Goal: Register for event/course

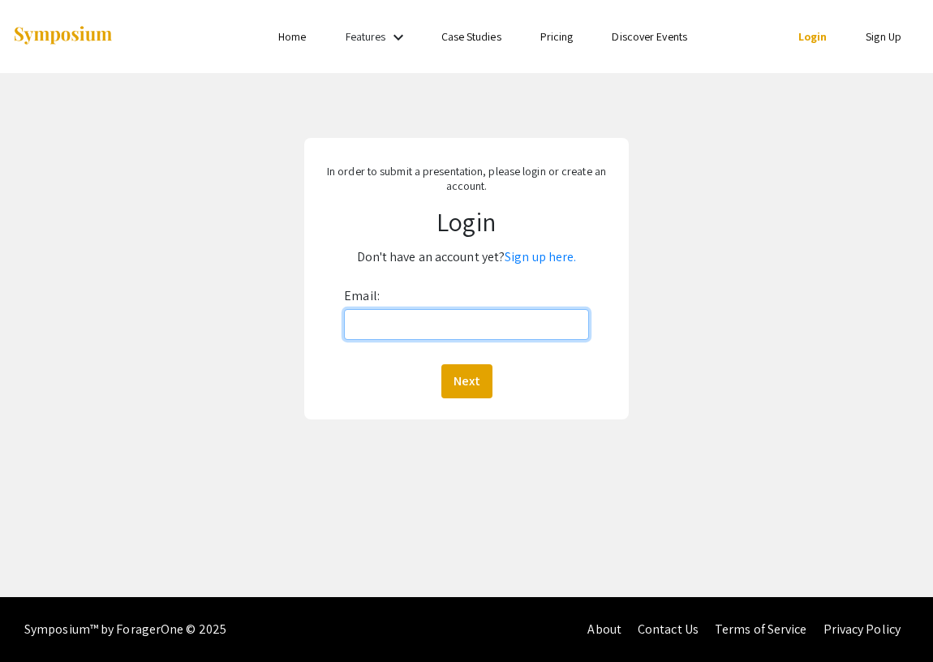
click at [419, 321] on input "Email:" at bounding box center [466, 324] width 245 height 31
type input "[EMAIL_ADDRESS][DOMAIN_NAME]"
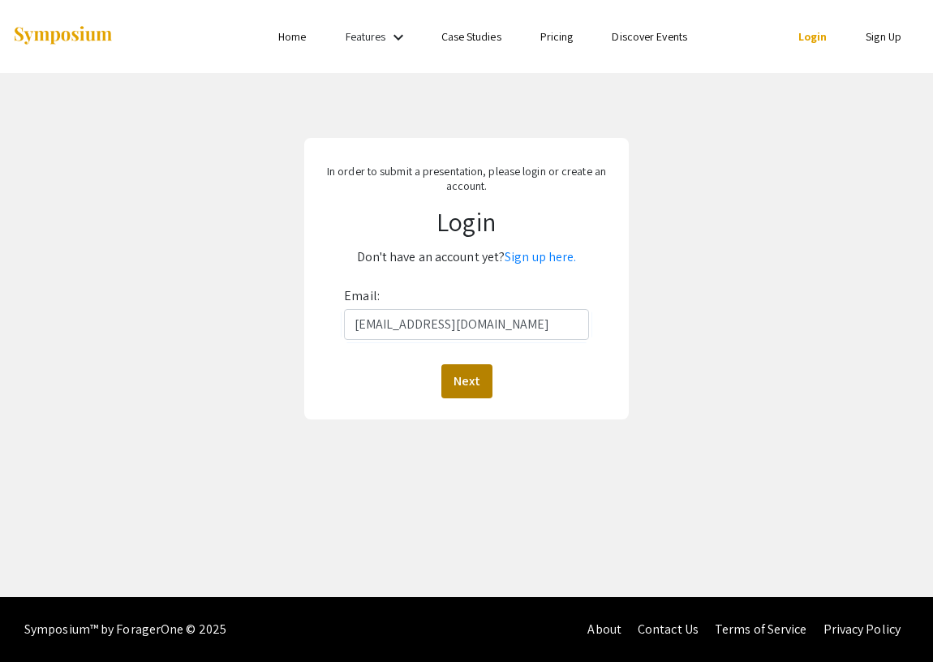
click at [479, 381] on button "Next" at bounding box center [467, 381] width 51 height 34
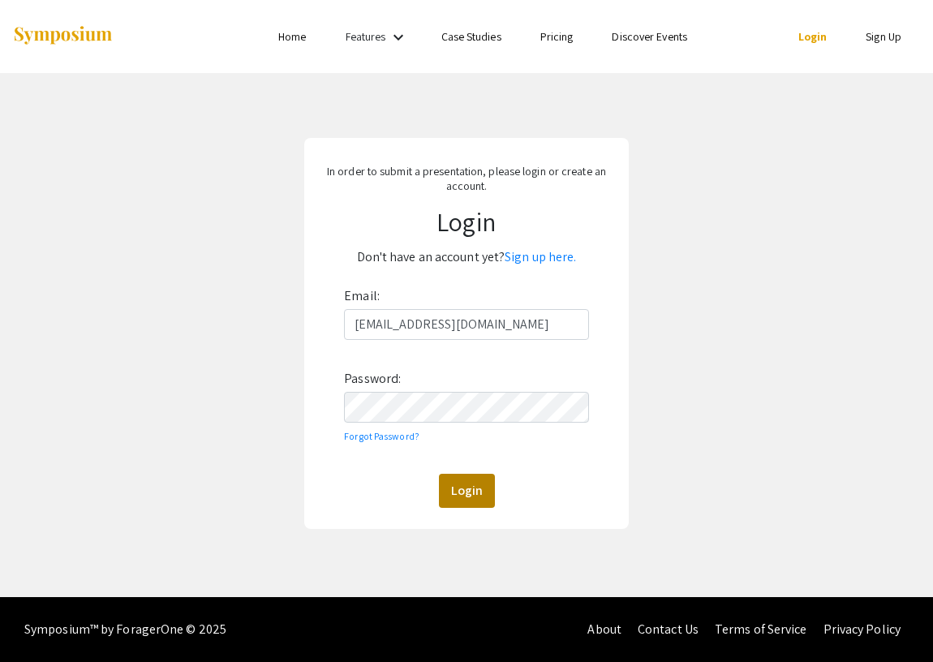
click at [467, 486] on button "Login" at bounding box center [467, 491] width 56 height 34
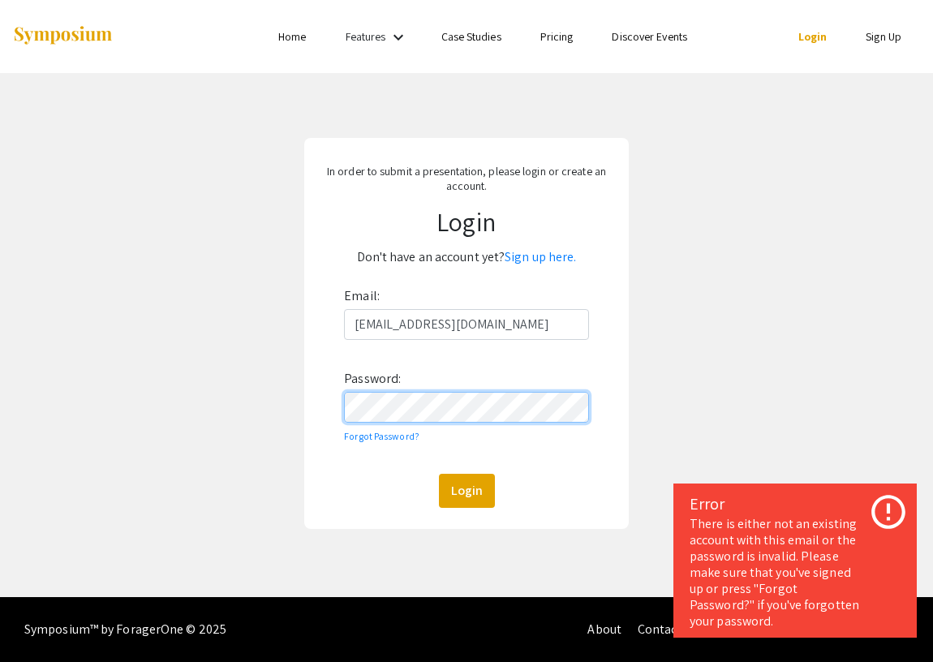
click at [330, 395] on form "Email: priyothkit@gmail.com Password: Forgot Password? Login" at bounding box center [467, 395] width 306 height 225
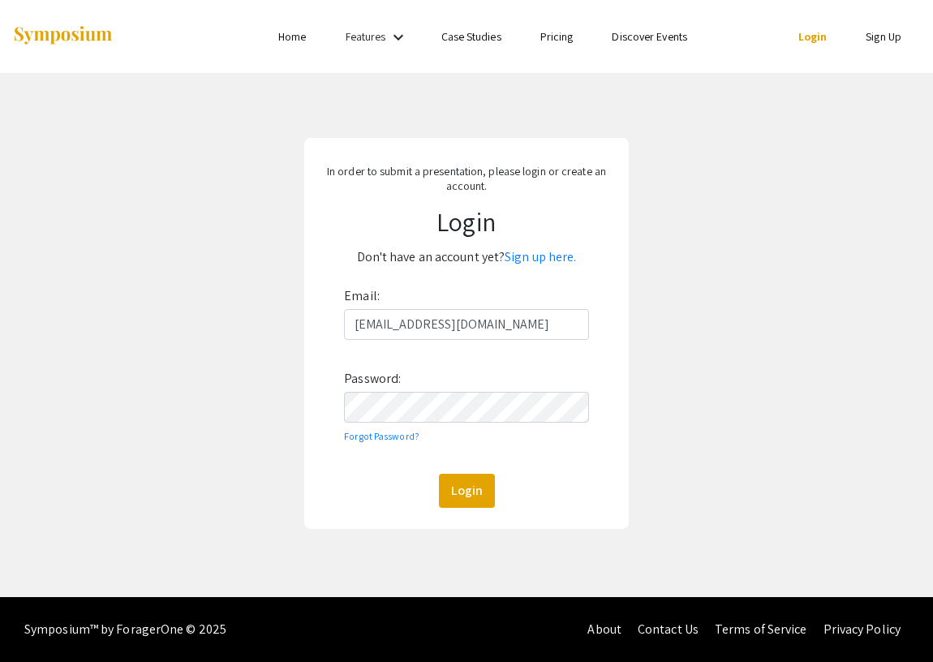
click at [709, 337] on div "In order to submit a presentation, please login or create an account. Login Don…" at bounding box center [467, 333] width 958 height 521
click at [540, 247] on p "Don't have an account yet? Sign up here." at bounding box center [467, 257] width 306 height 26
click at [545, 258] on link "Sign up here." at bounding box center [540, 256] width 71 height 17
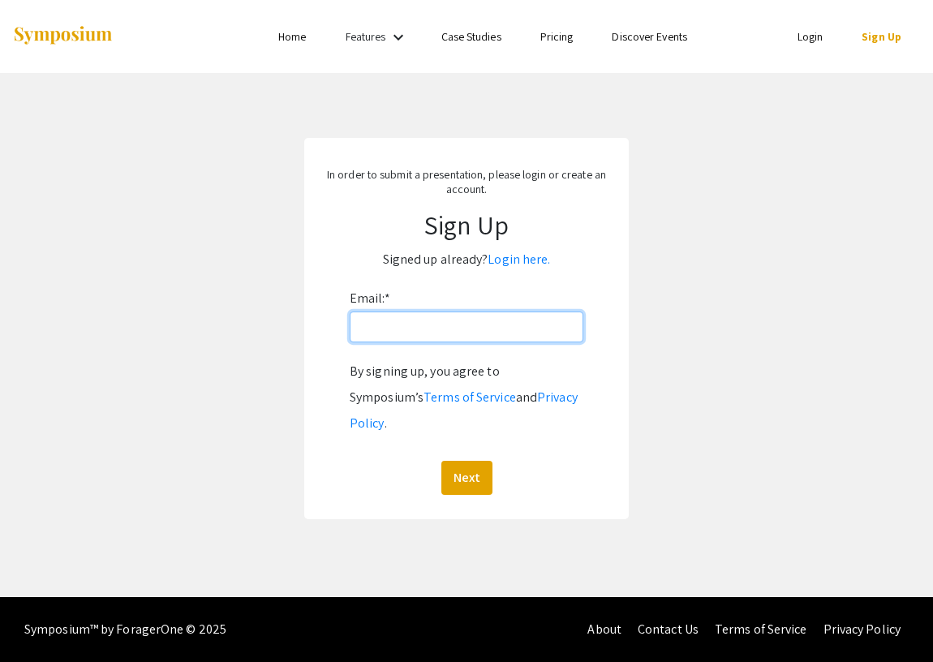
click at [481, 339] on input "Email: *" at bounding box center [467, 327] width 234 height 31
type input "[EMAIL_ADDRESS][DOMAIN_NAME]"
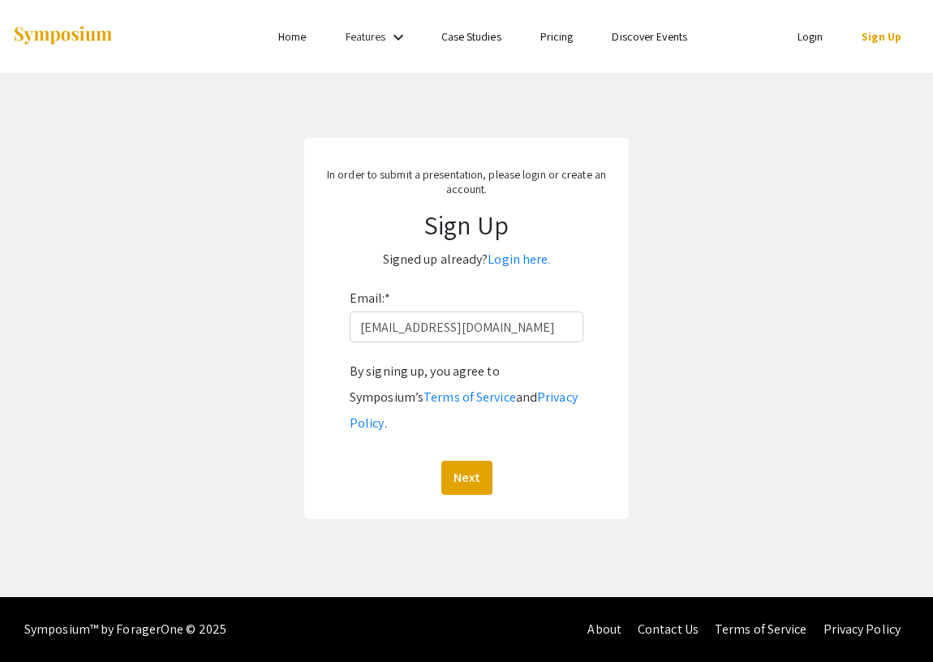
click at [740, 356] on app-signup "In order to submit a presentation, please login or create an account. Sign Up S…" at bounding box center [466, 328] width 933 height 381
click at [477, 461] on button "Next" at bounding box center [467, 478] width 51 height 34
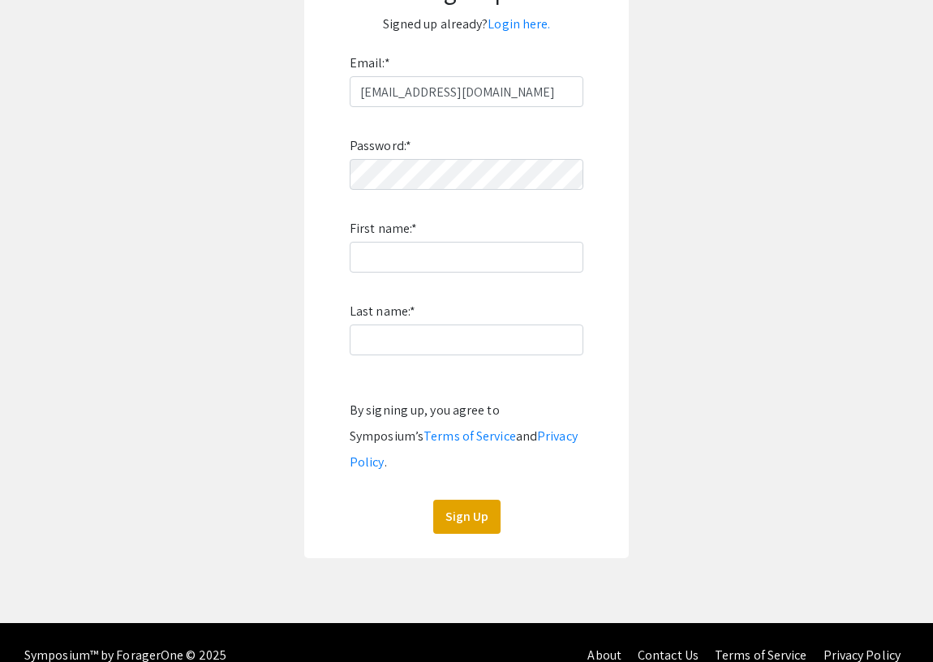
scroll to position [121, 0]
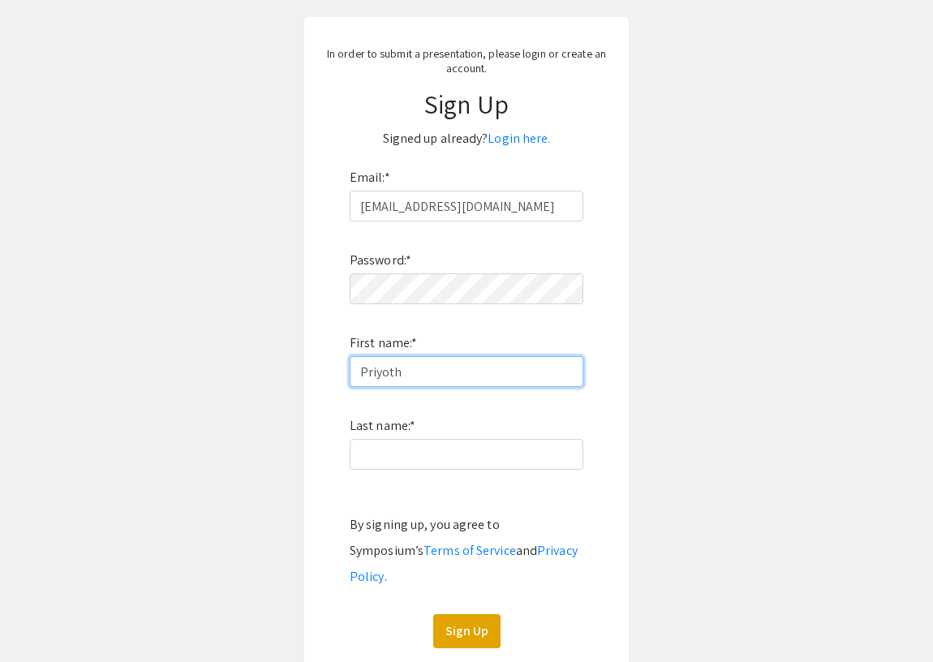
type input "Priyoth"
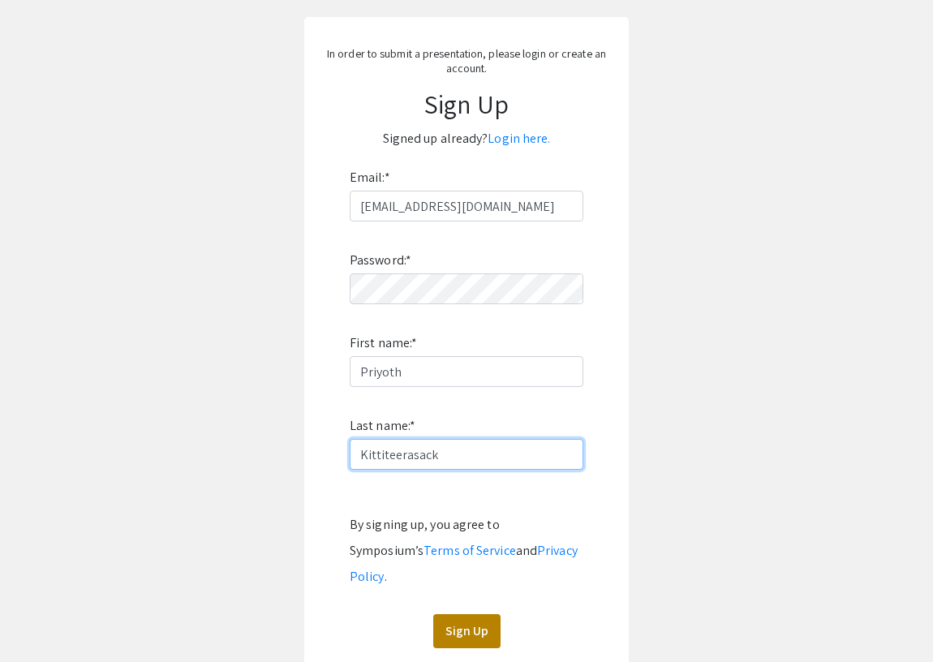
type input "Kittiteerasack"
click at [476, 614] on button "Sign Up" at bounding box center [466, 631] width 67 height 34
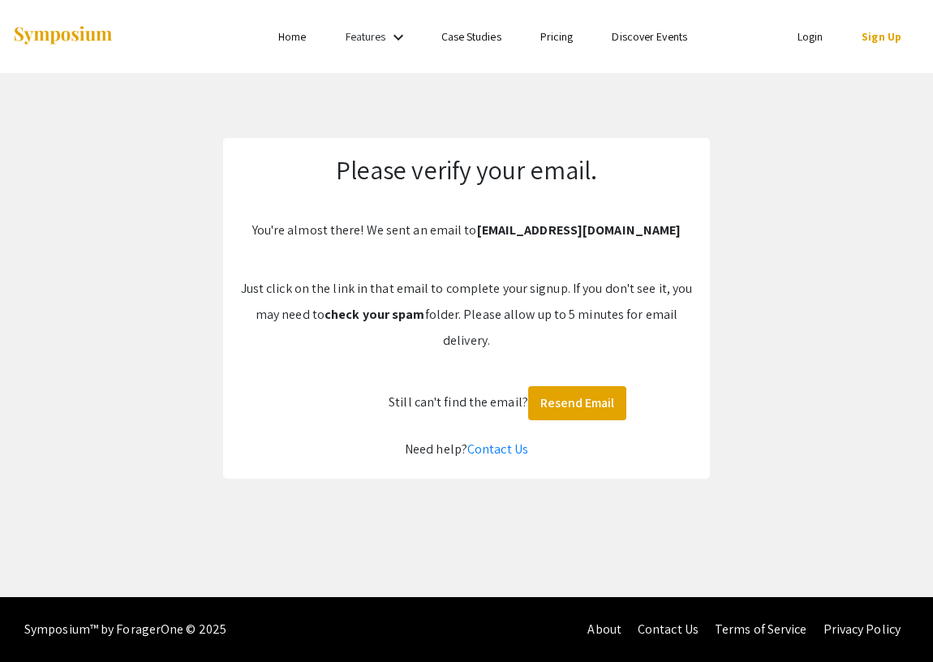
scroll to position [0, 0]
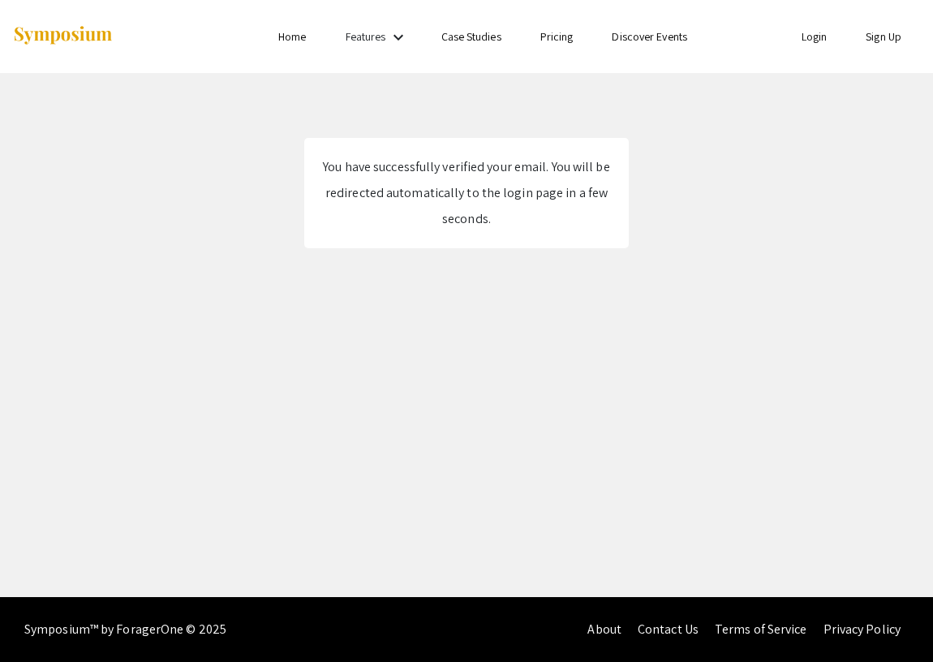
click at [461, 226] on div "You have successfully verified your email. You will be redirected automatically…" at bounding box center [467, 193] width 292 height 78
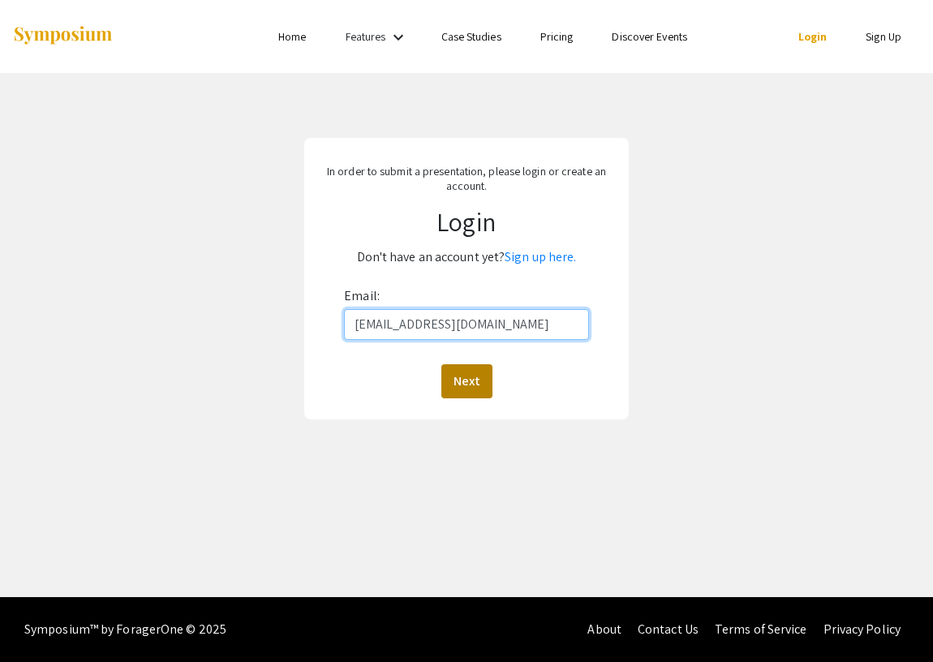
type input "[EMAIL_ADDRESS][DOMAIN_NAME]"
click at [469, 391] on button "Next" at bounding box center [467, 381] width 51 height 34
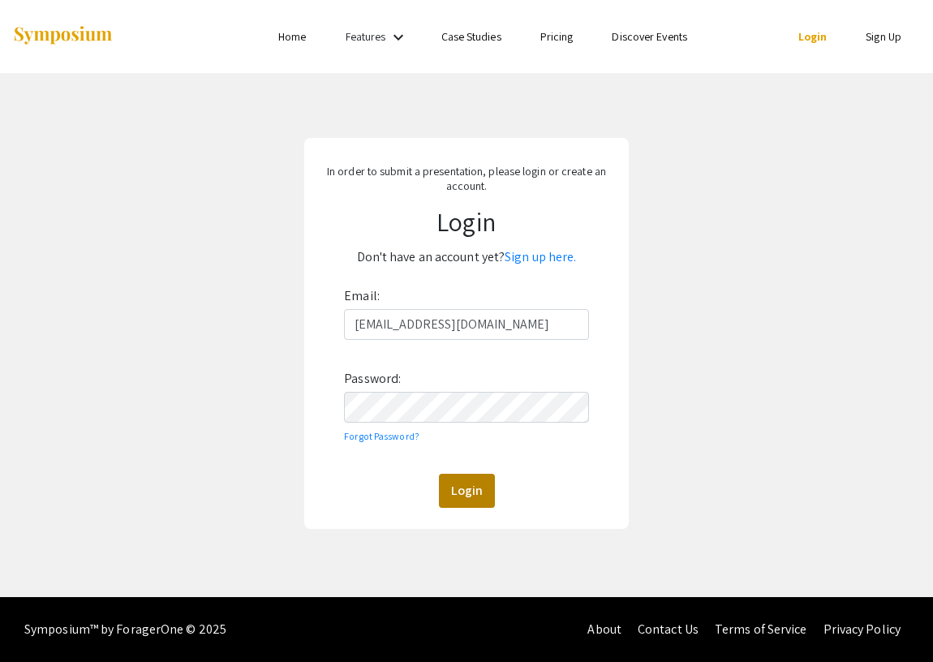
click at [478, 480] on button "Login" at bounding box center [467, 491] width 56 height 34
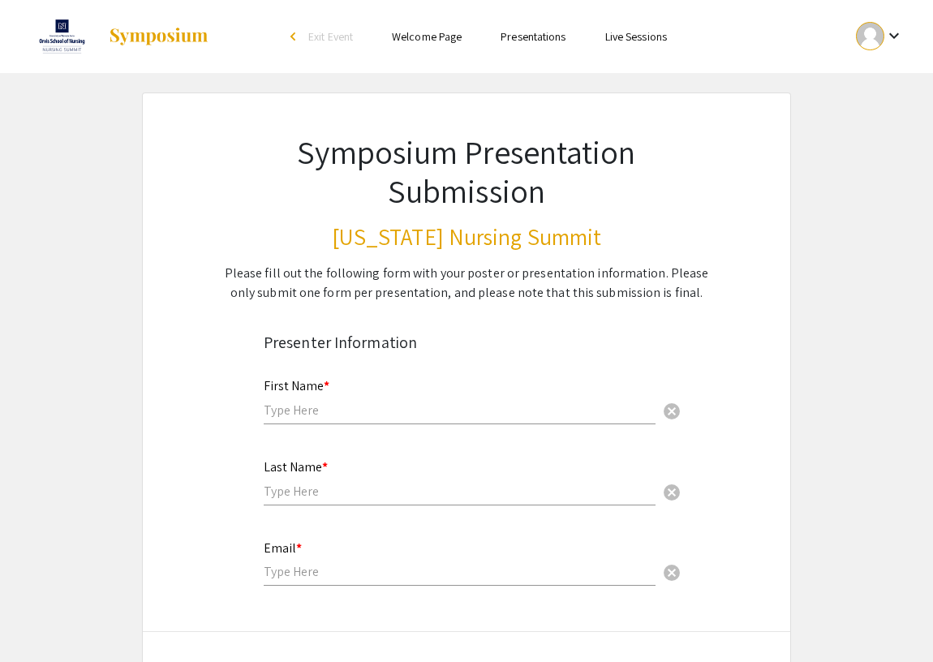
click at [175, 35] on img at bounding box center [158, 36] width 101 height 19
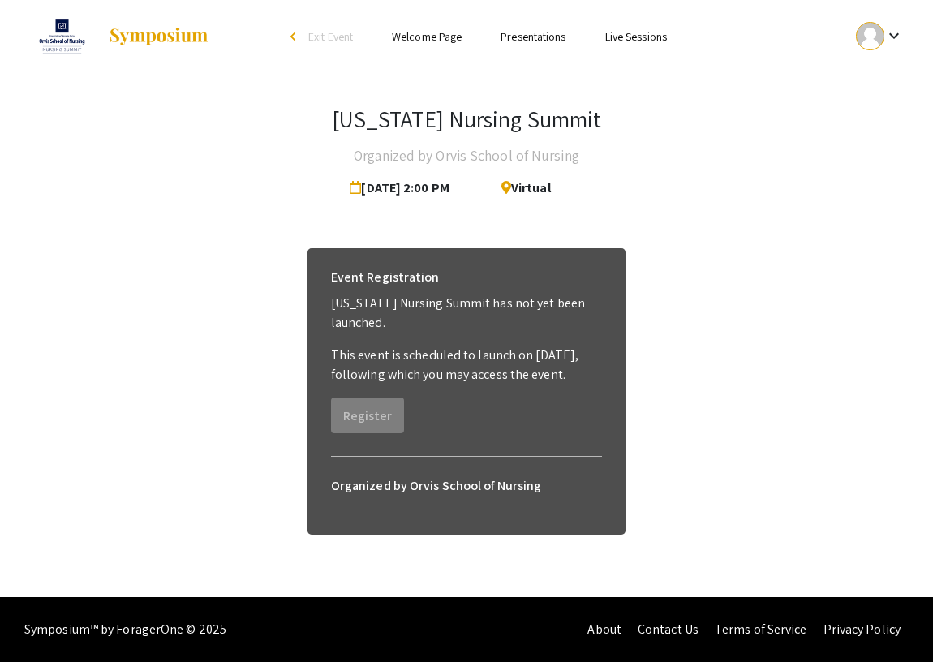
drag, startPoint x: 470, startPoint y: 186, endPoint x: 346, endPoint y: 183, distance: 124.2
click at [350, 183] on div "[DATE] 2:00 PM" at bounding box center [411, 188] width 123 height 32
